Goal: Find contact information: Find contact information

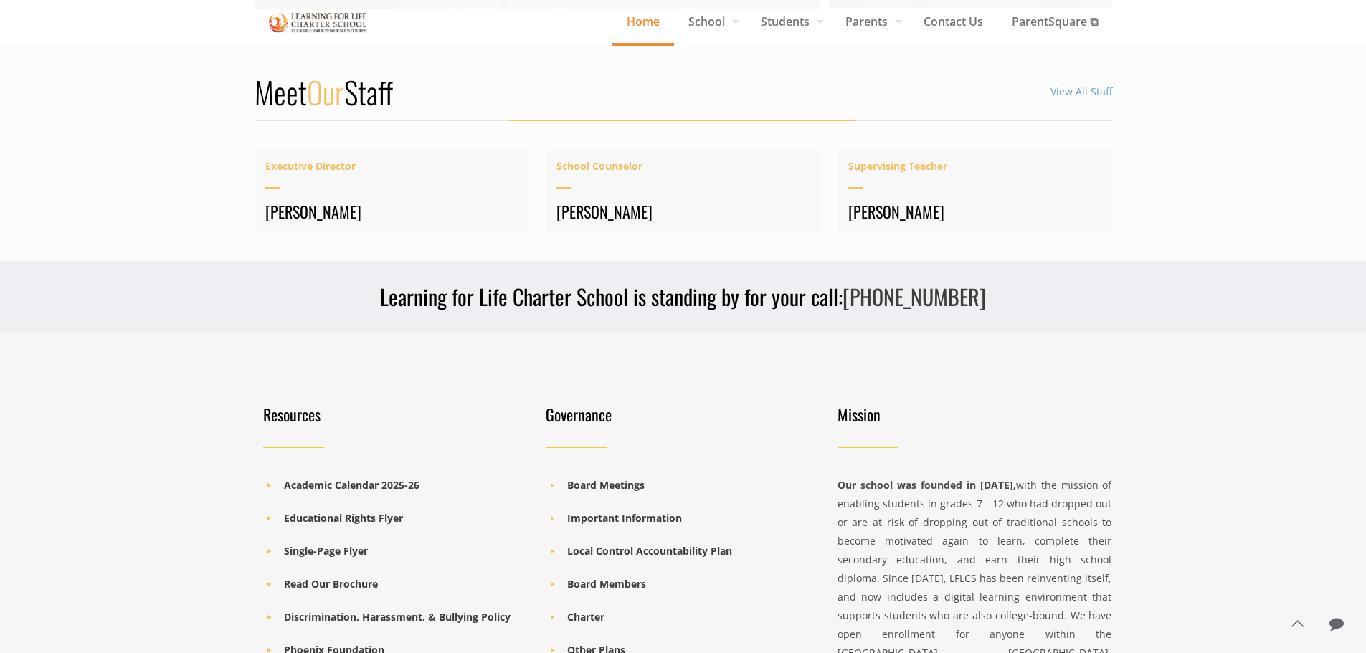
scroll to position [1730, 0]
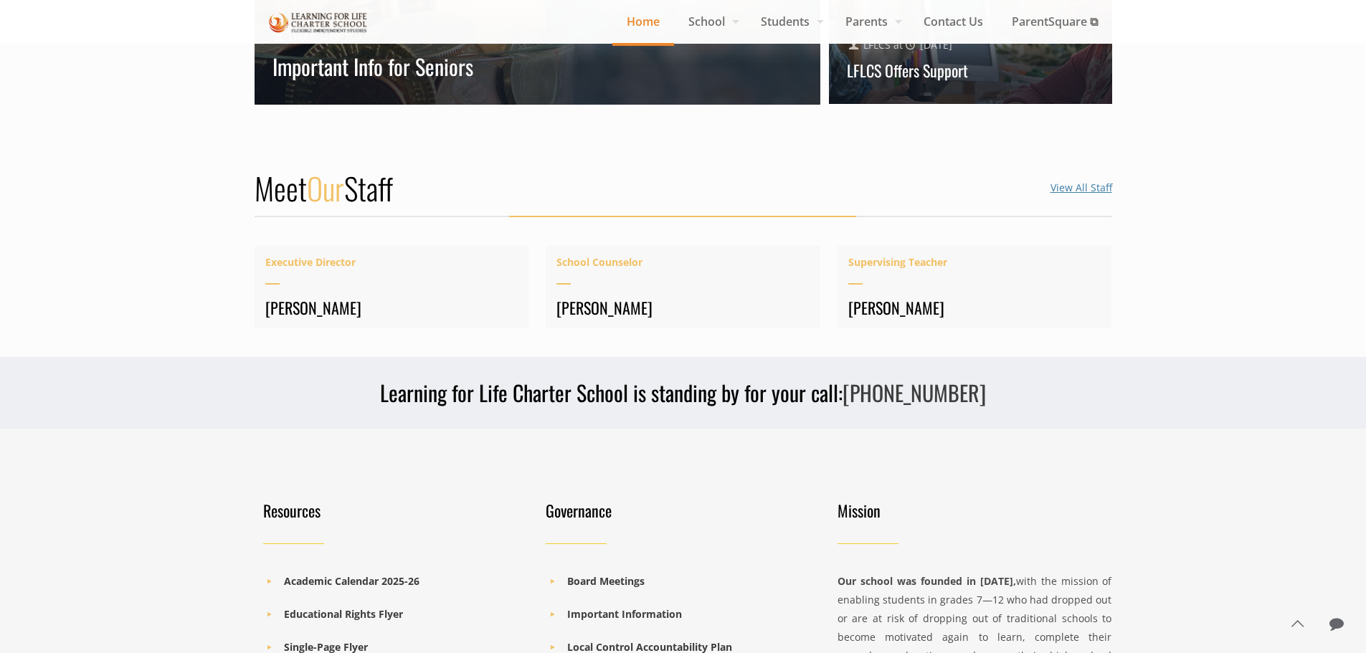
click at [1095, 194] on link "View All Staff" at bounding box center [1082, 188] width 62 height 14
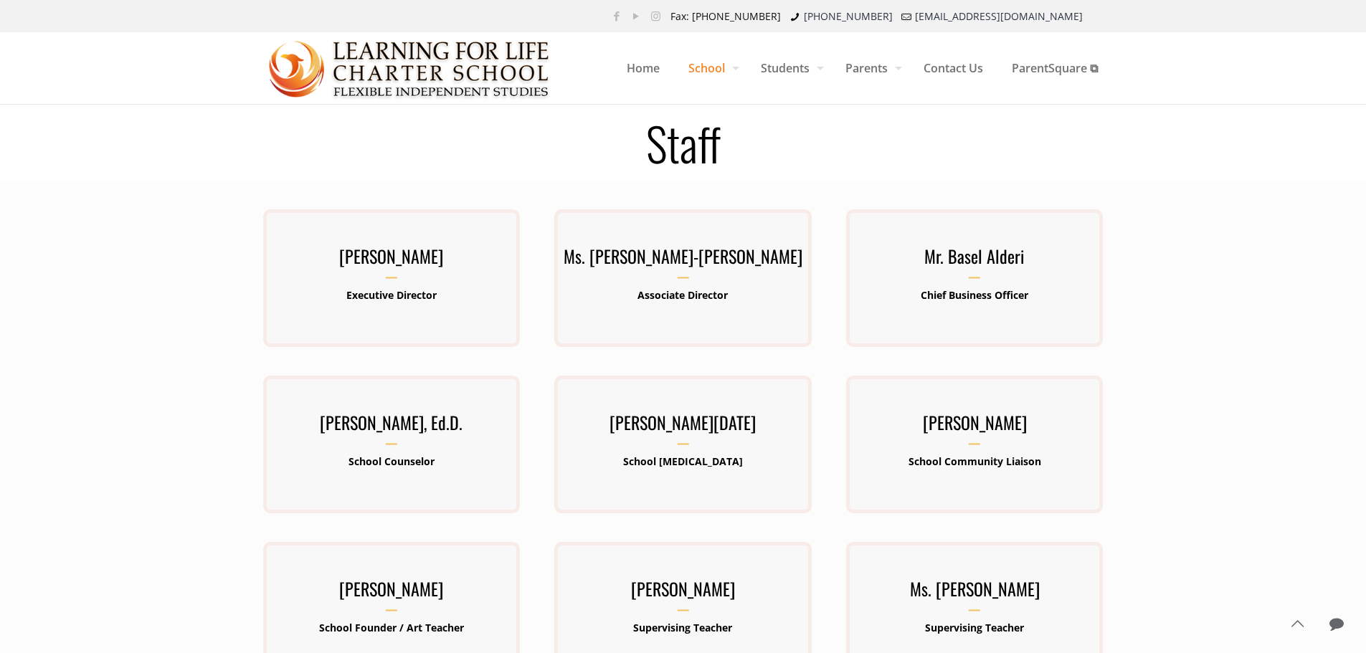
click at [1221, 314] on div at bounding box center [683, 625] width 1366 height 889
click at [932, 63] on span "Contact Us" at bounding box center [953, 68] width 88 height 43
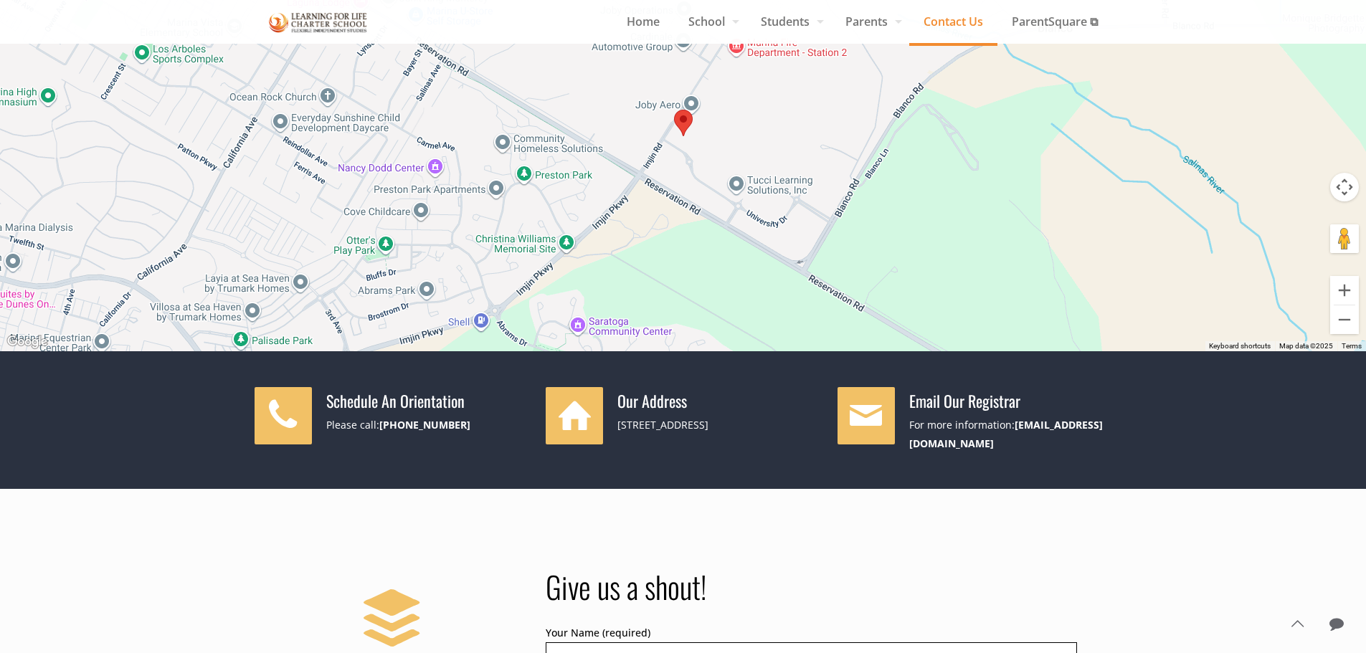
scroll to position [215, 0]
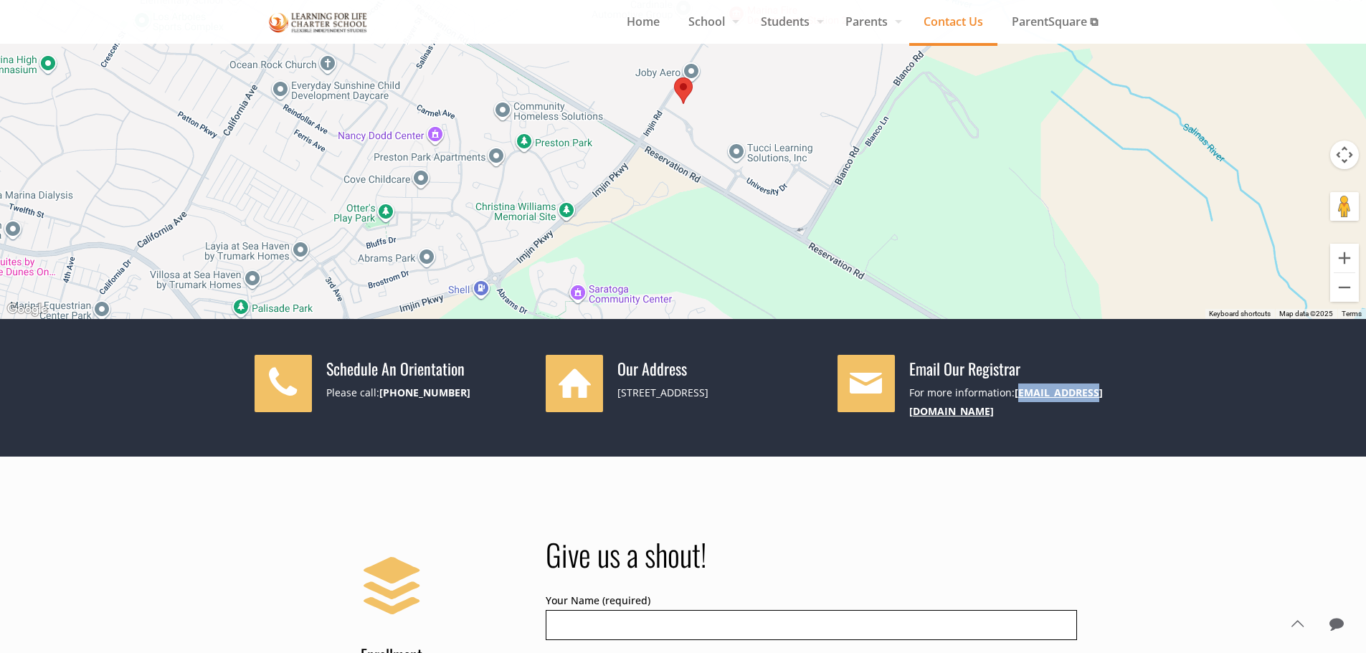
drag, startPoint x: 1088, startPoint y: 389, endPoint x: 1018, endPoint y: 395, distance: 70.5
click at [1018, 395] on div "For more information: info@lflcs.org" at bounding box center [1010, 402] width 203 height 37
click at [1018, 395] on link "[EMAIL_ADDRESS][DOMAIN_NAME]" at bounding box center [1006, 402] width 194 height 32
click at [1098, 397] on div "For more information: info@lflcs.org" at bounding box center [1010, 402] width 203 height 37
click at [1097, 391] on div "For more information: info@lflcs.org" at bounding box center [1010, 402] width 203 height 37
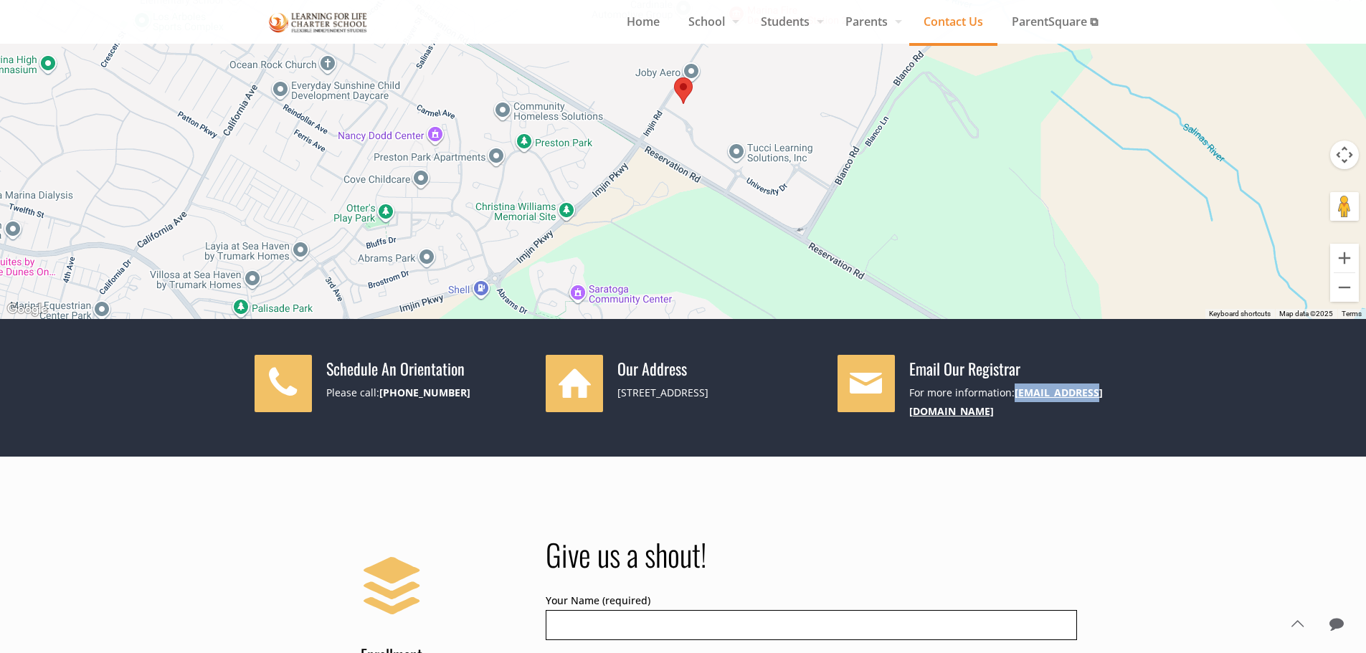
drag, startPoint x: 1092, startPoint y: 391, endPoint x: 1016, endPoint y: 395, distance: 76.1
click at [1016, 395] on div "For more information: info@lflcs.org" at bounding box center [1010, 402] width 203 height 37
copy link "[EMAIL_ADDRESS][DOMAIN_NAME]"
